Goal: Find specific page/section: Find specific page/section

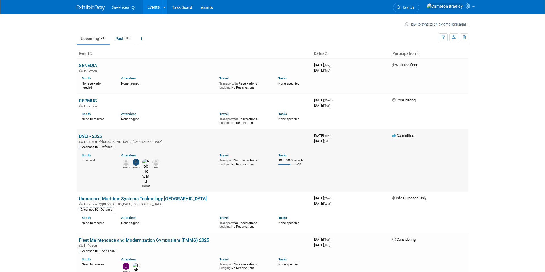
click at [93, 134] on link "DSEI - 2025" at bounding box center [90, 135] width 23 height 5
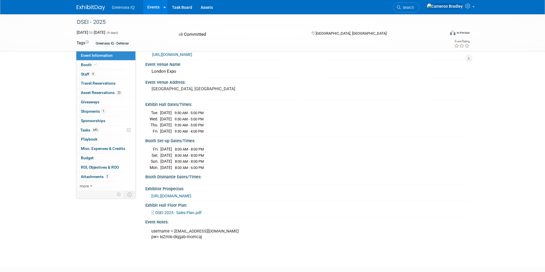
scroll to position [14, 0]
click at [84, 62] on span "Booth" at bounding box center [89, 64] width 17 height 5
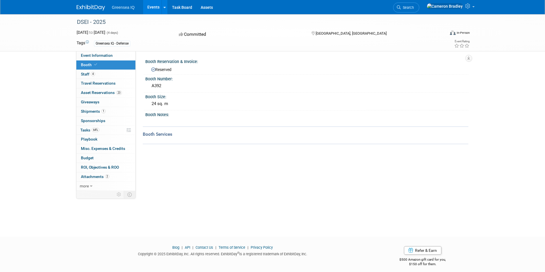
drag, startPoint x: 167, startPoint y: 85, endPoint x: 149, endPoint y: 85, distance: 17.9
click at [149, 85] on div "A392" at bounding box center [306, 85] width 323 height 9
copy div "A392"
click at [96, 55] on span "Event Information" at bounding box center [97, 55] width 32 height 5
